Goal: Information Seeking & Learning: Find specific fact

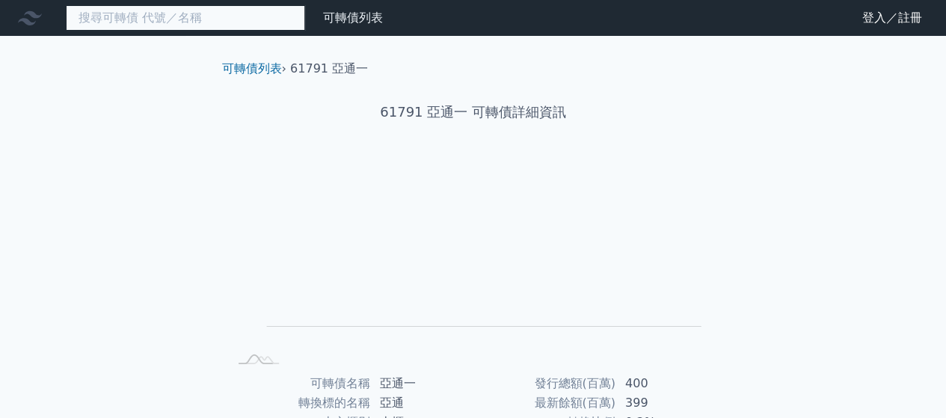
click at [233, 28] on input at bounding box center [185, 17] width 239 height 25
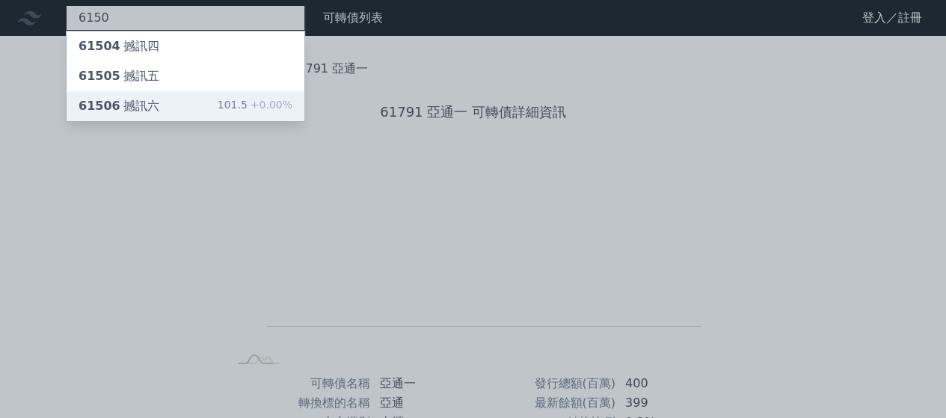
type input "6150"
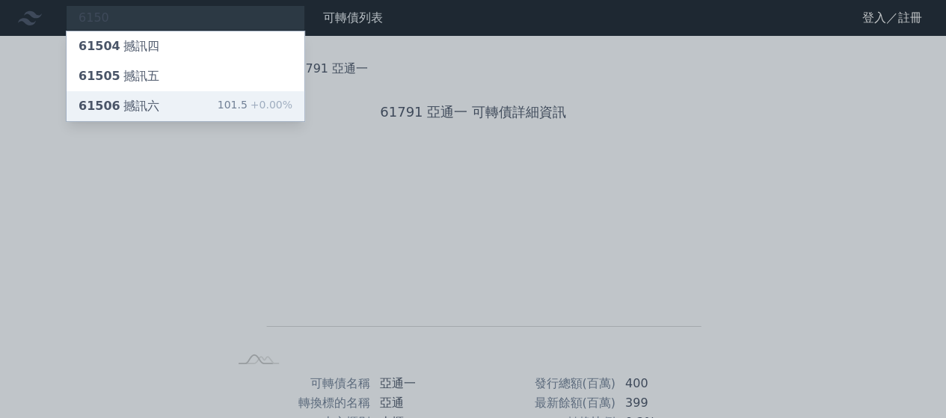
click at [209, 99] on div "61506 撼訊六 101.5 +0.00%" at bounding box center [186, 106] width 238 height 30
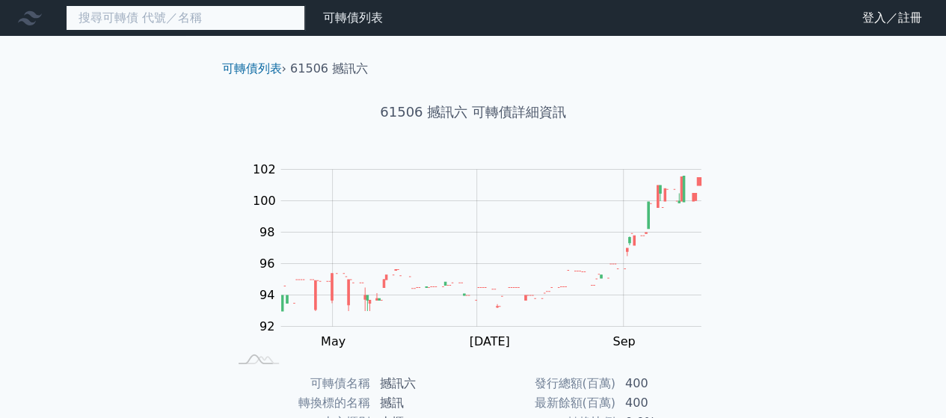
click at [232, 16] on input at bounding box center [185, 17] width 239 height 25
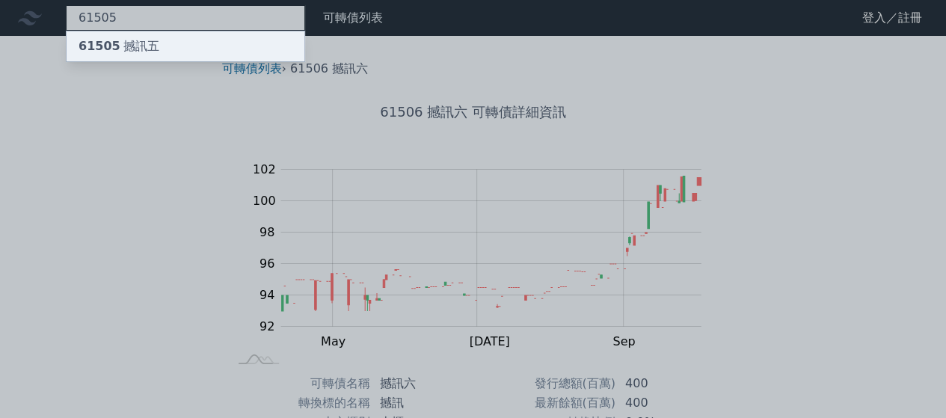
type input "61505"
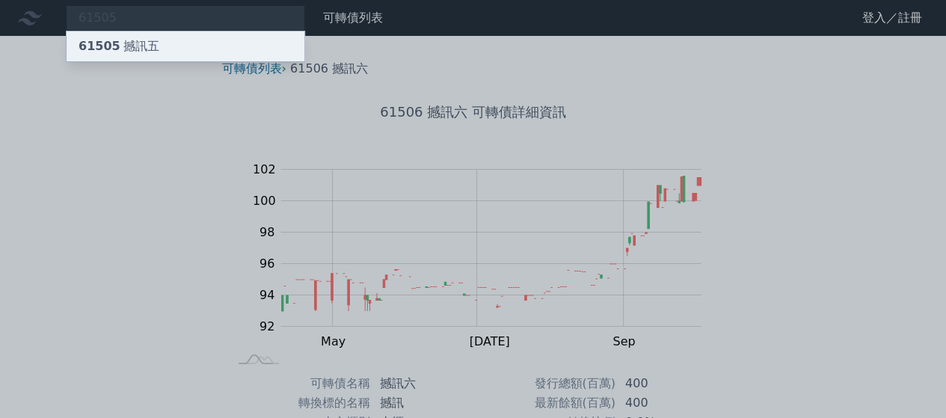
click at [234, 43] on div "61505 撼訊五" at bounding box center [186, 46] width 238 height 30
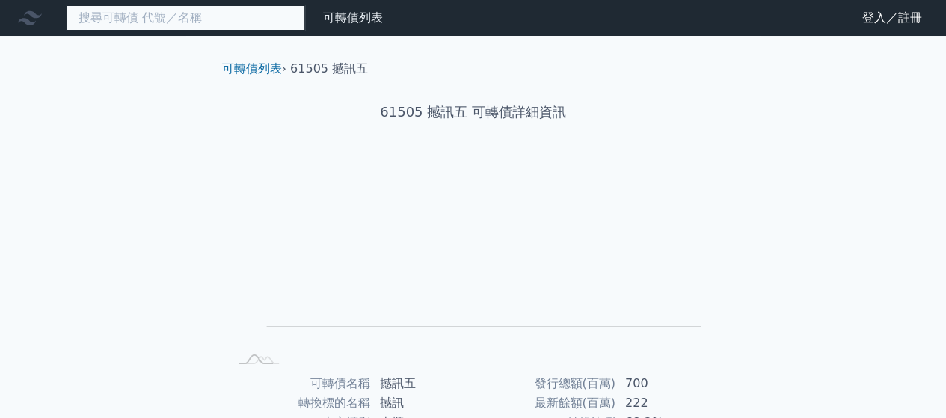
click at [248, 13] on input at bounding box center [185, 17] width 239 height 25
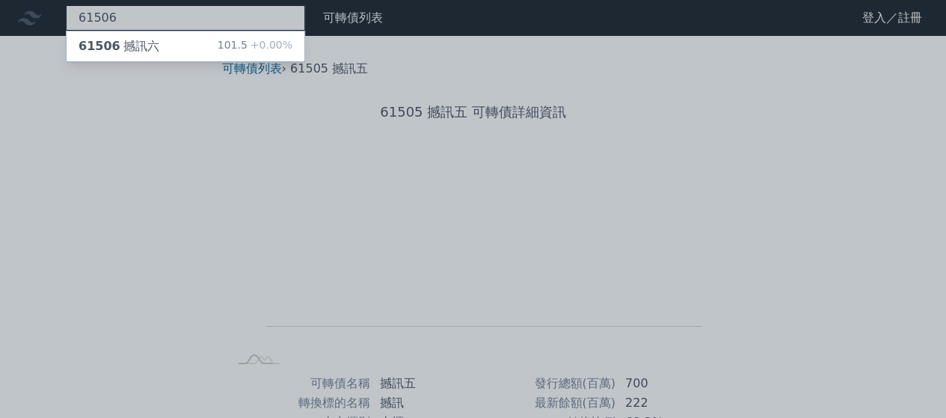
type input "61506"
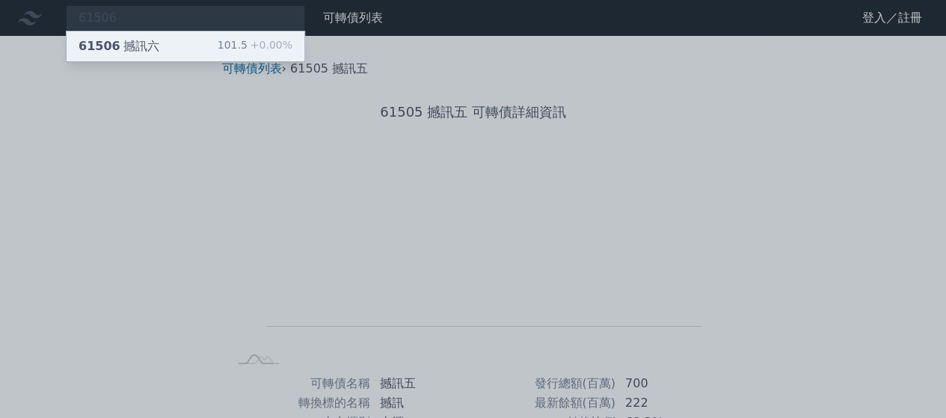
click at [242, 46] on div "101.5 +0.00%" at bounding box center [255, 46] width 75 height 18
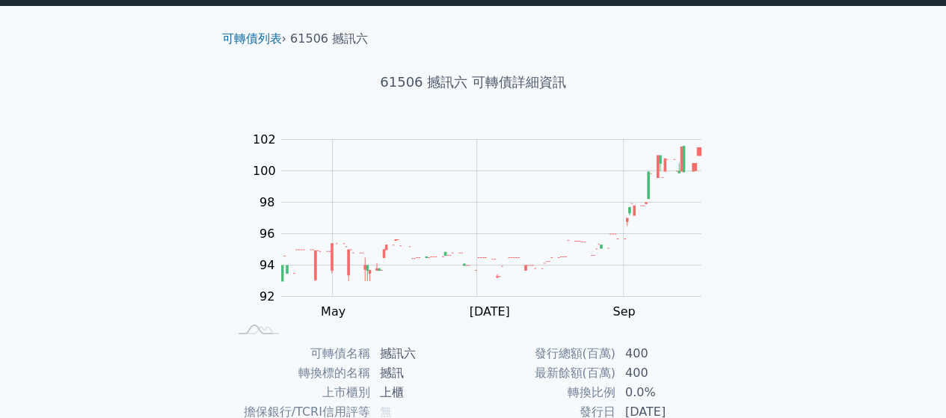
scroll to position [274, 0]
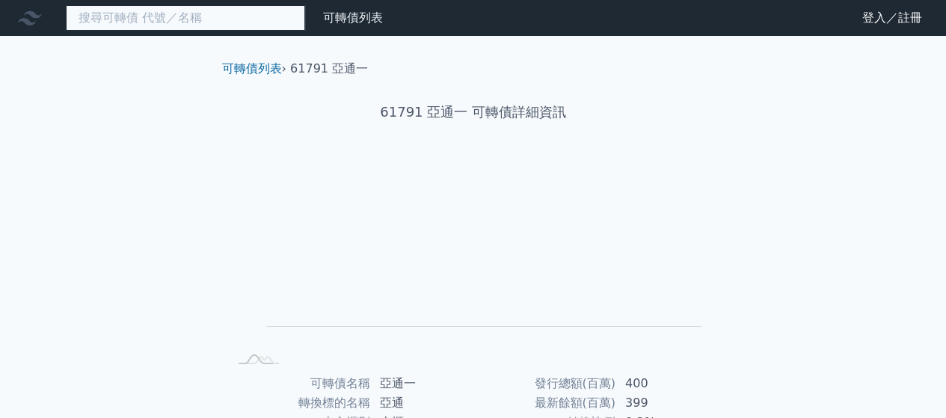
click at [184, 23] on input at bounding box center [185, 17] width 239 height 25
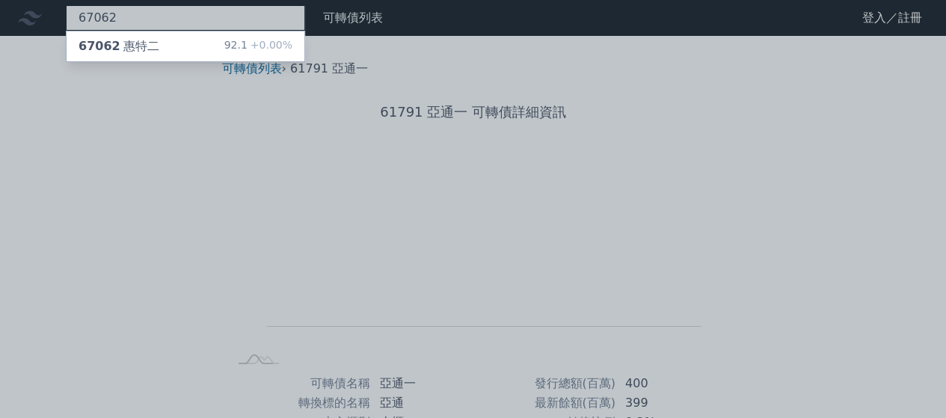
type input "67062"
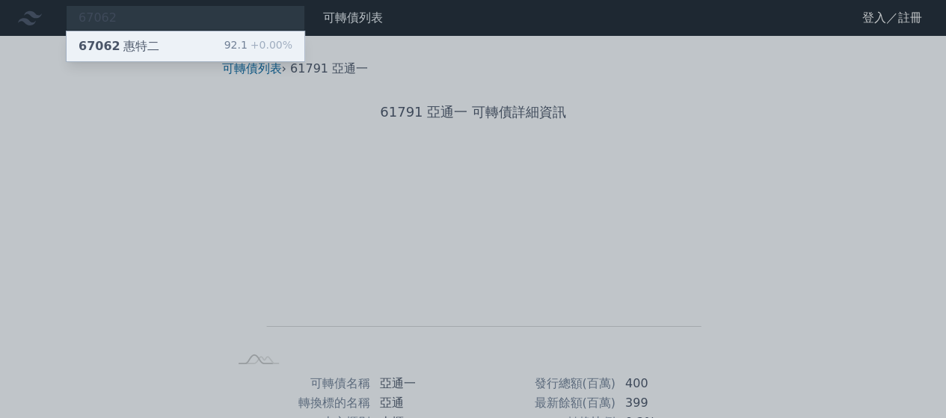
click at [184, 49] on div "67062 惠特二 92.1 +0.00%" at bounding box center [186, 46] width 238 height 30
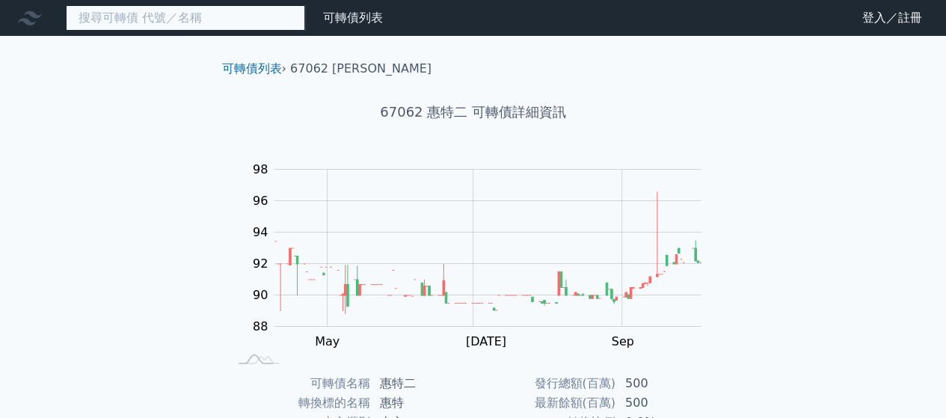
click at [193, 15] on input at bounding box center [185, 17] width 239 height 25
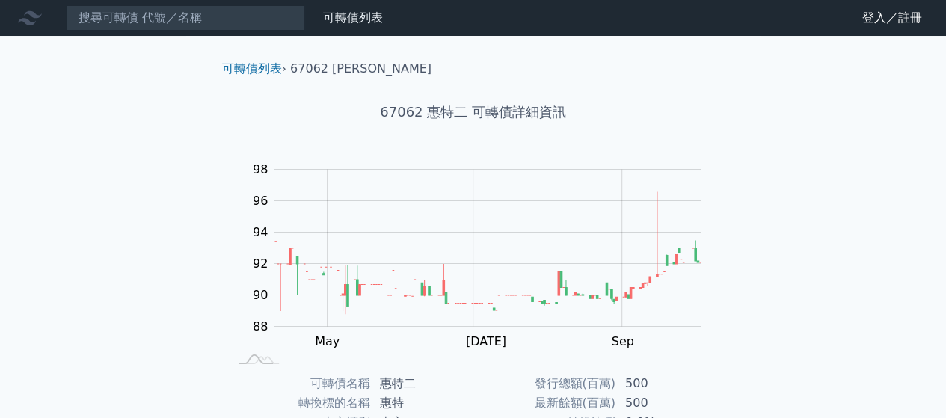
click at [220, 32] on nav "可轉債列表 財務數據 可轉債列表 財務數據 登入／註冊 登入／註冊" at bounding box center [473, 18] width 946 height 36
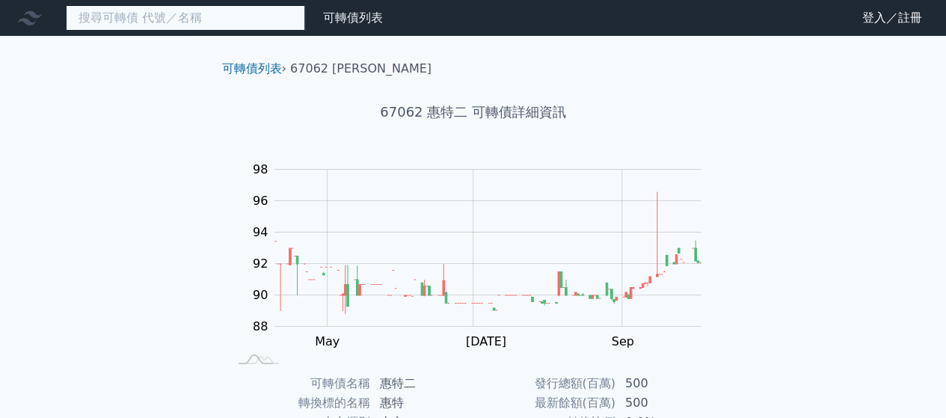
click at [221, 23] on input at bounding box center [185, 17] width 239 height 25
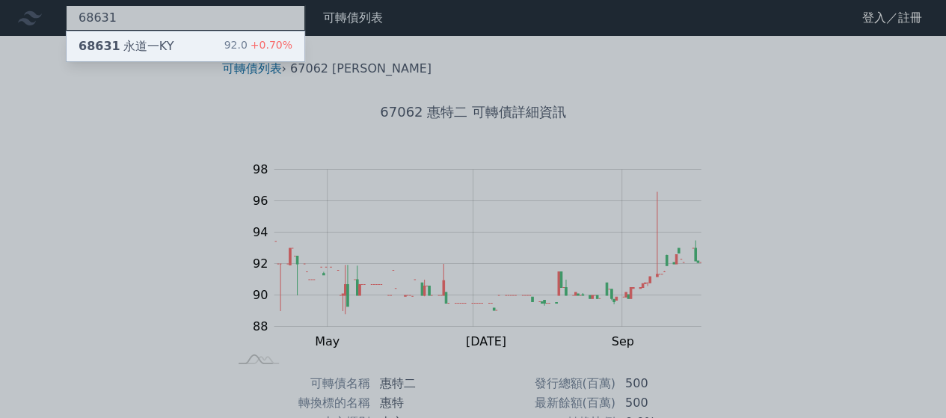
type input "68631"
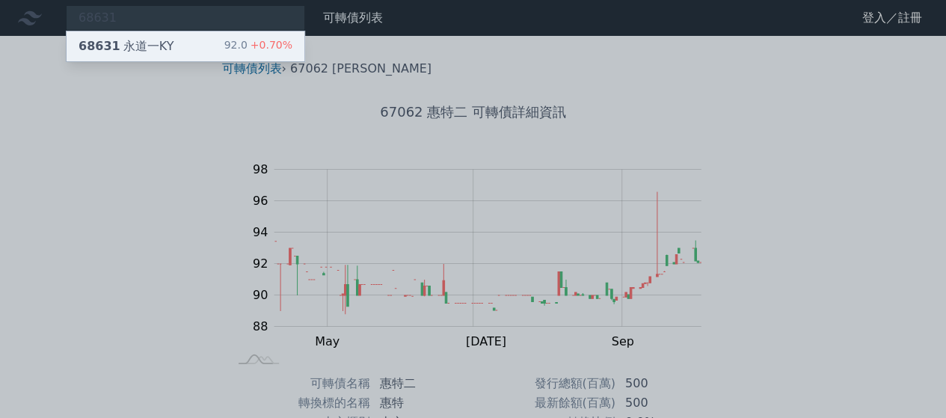
click at [208, 42] on div "68631 永道一KY 92.0 +0.70%" at bounding box center [186, 46] width 238 height 30
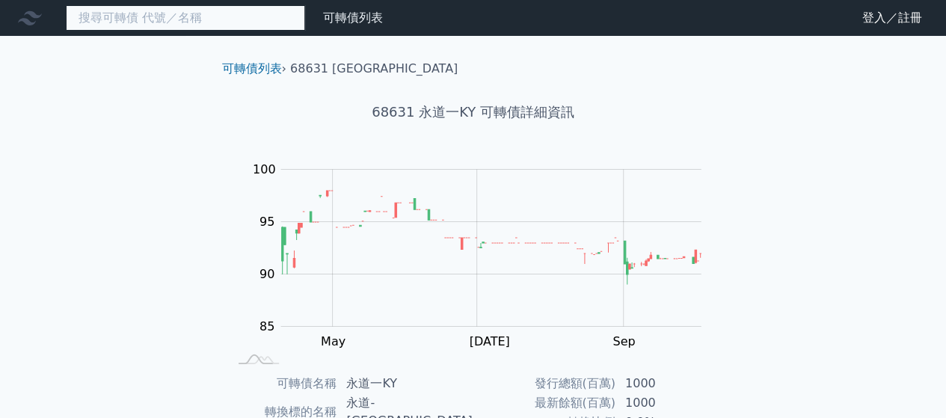
click at [237, 14] on input at bounding box center [185, 17] width 239 height 25
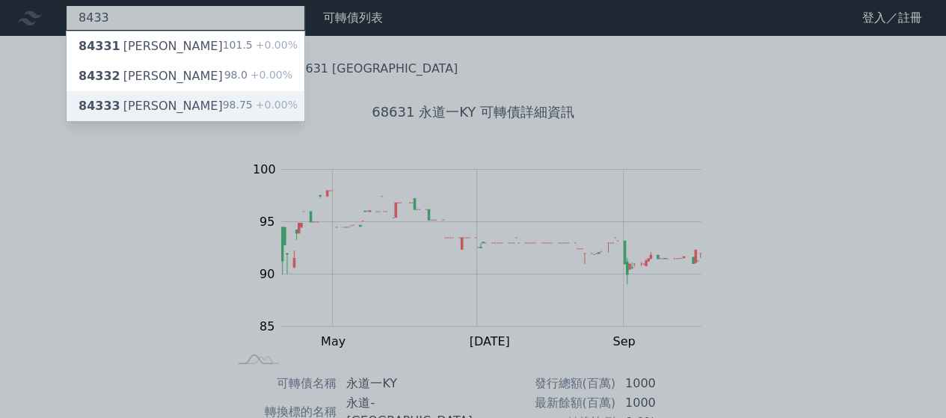
type input "8433"
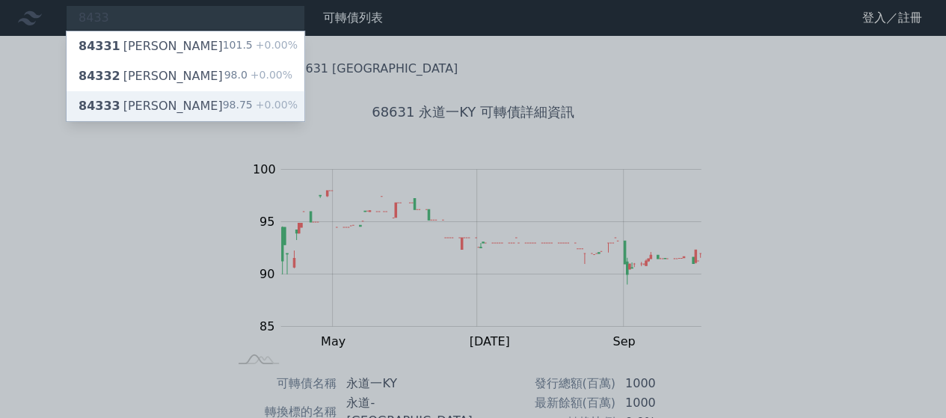
click at [241, 101] on div "98.75 +0.00%" at bounding box center [260, 106] width 75 height 18
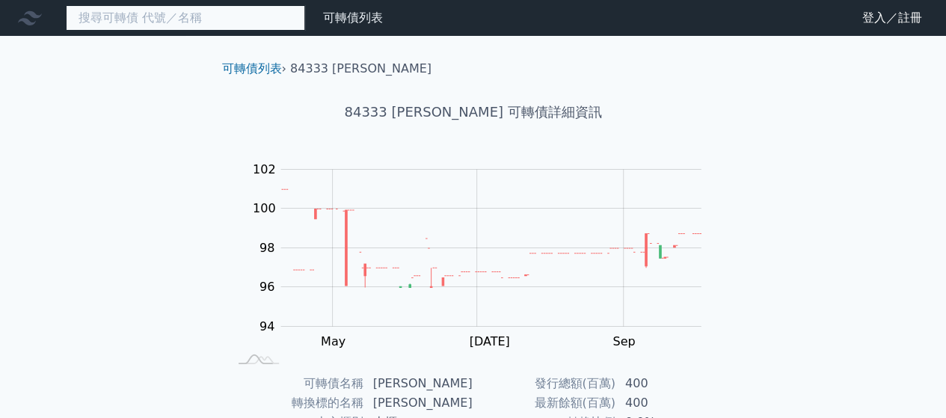
click at [217, 11] on input at bounding box center [185, 17] width 239 height 25
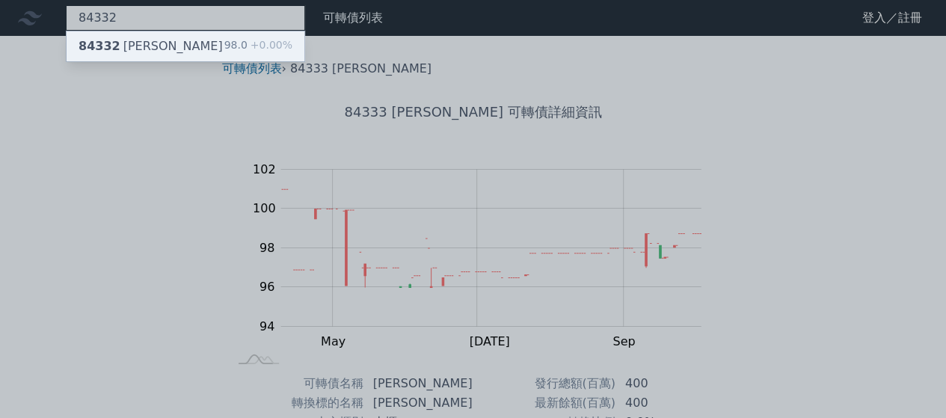
type input "84332"
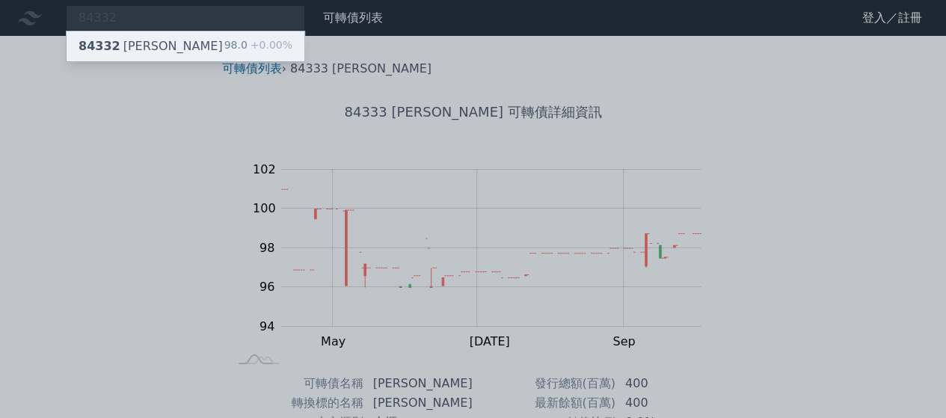
click at [235, 39] on div "98.0 +0.00%" at bounding box center [258, 46] width 68 height 18
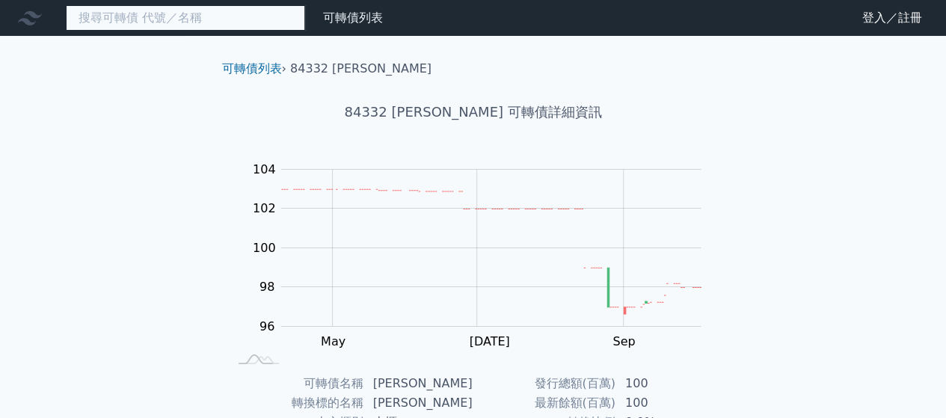
click at [226, 20] on input at bounding box center [185, 17] width 239 height 25
click at [263, 20] on input at bounding box center [185, 17] width 239 height 25
